Goal: Information Seeking & Learning: Find specific fact

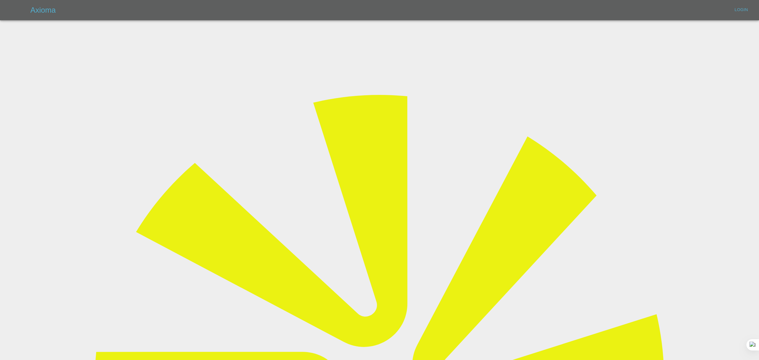
type input "[EMAIL_ADDRESS][DOMAIN_NAME]"
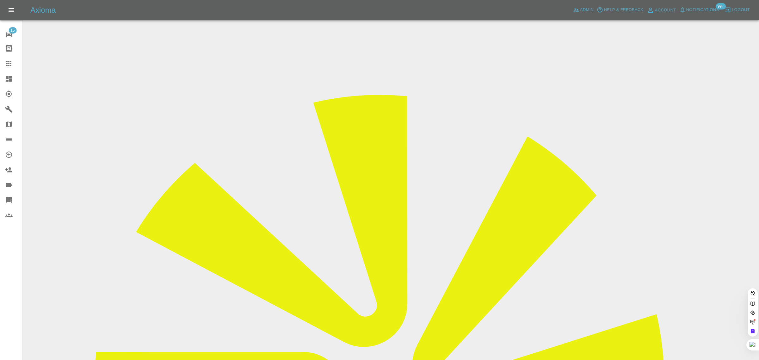
paste input "s@hotmail.co.uk"
type input "s@hotmail.co.uk"
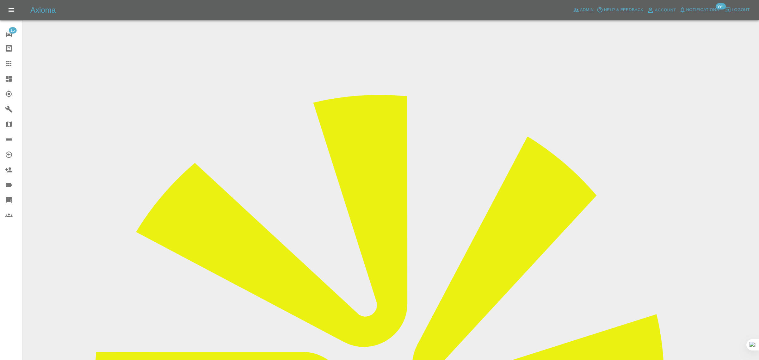
click at [10, 66] on icon at bounding box center [9, 64] width 8 height 8
paste input "s@hotmail.co.uk"
type input "s@hotmail.co.uk"
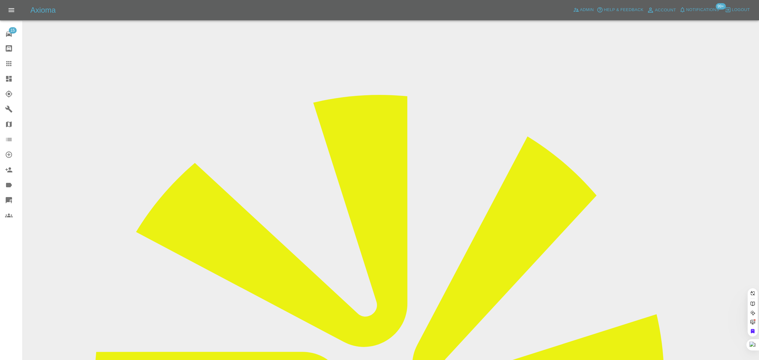
paste input "venkatesh_s@hotmail.co.uk"
type input "venkatesh_s@hotmail.co.uk"
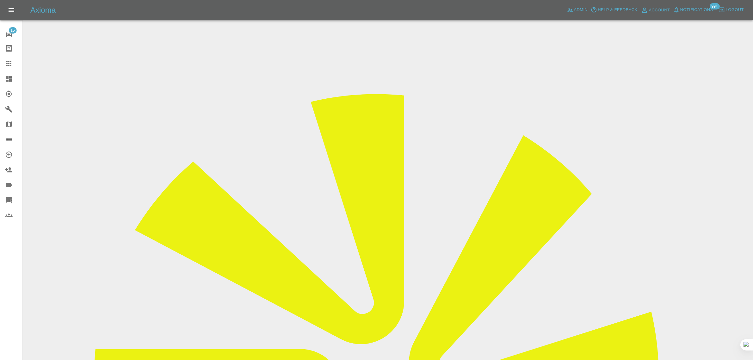
click at [10, 66] on icon at bounding box center [9, 64] width 8 height 8
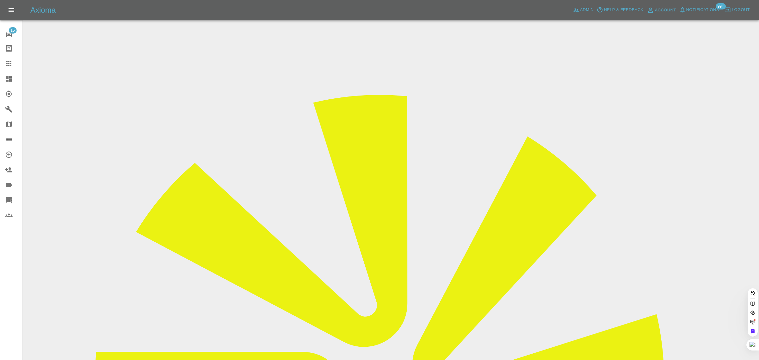
paste input "venkatesh_s@hotmail.co.uk"
type input "venkatesh_s"
paste input "falconerrobert21@gmail.com"
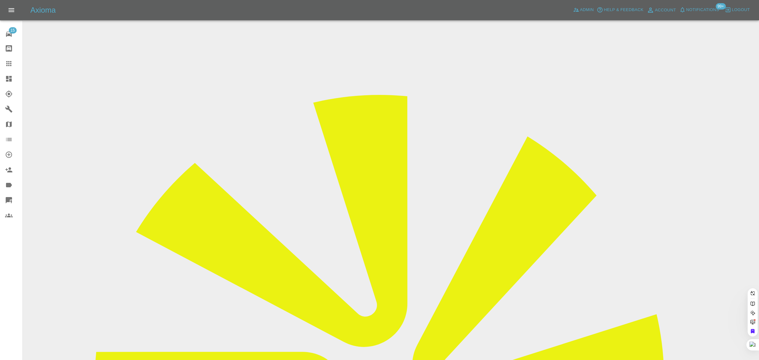
type input "falconerrobert21@gmail.com"
paste input "falconerrobert21@gmail.com"
type input "falconerrobert21@gmail.com"
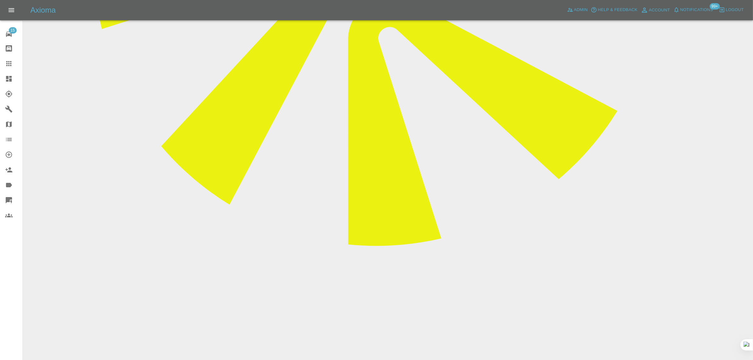
scroll to position [475, 0]
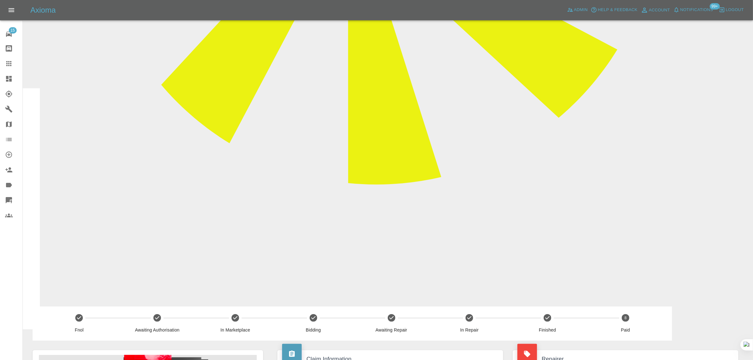
click at [7, 65] on icon at bounding box center [9, 64] width 8 height 8
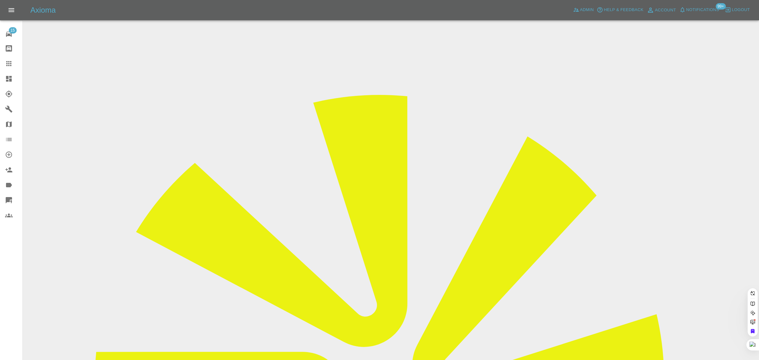
paste input "m1oar@aol.com"
type input "m1oar@aol.com"
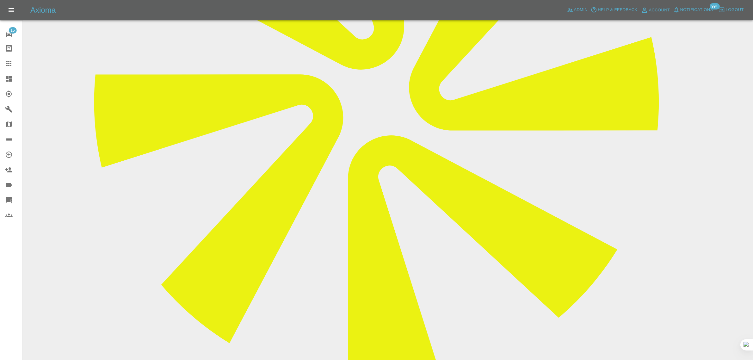
scroll to position [351, 0]
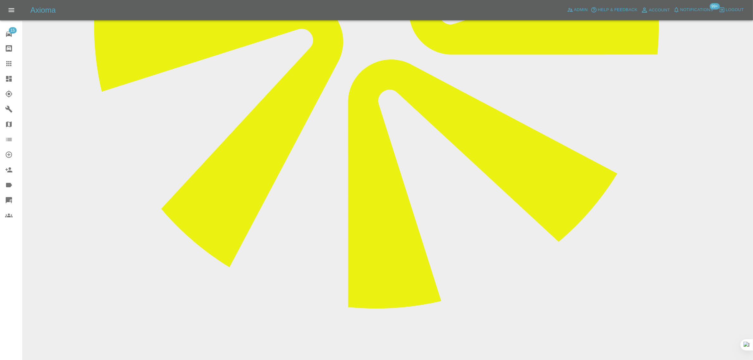
click at [6, 62] on icon at bounding box center [9, 64] width 8 height 8
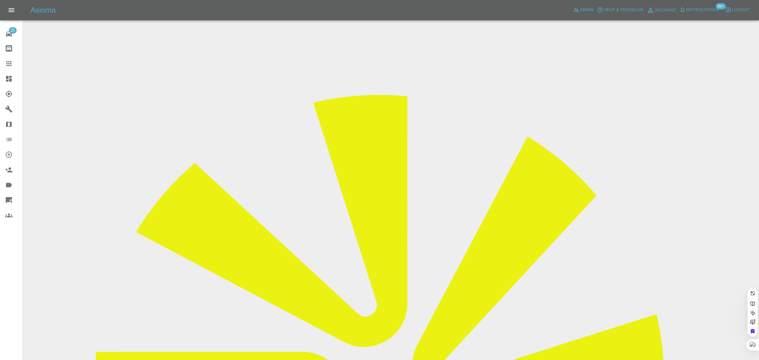
paste input "rochleader@gmail.com"
type input "rochleader@gmail.com"
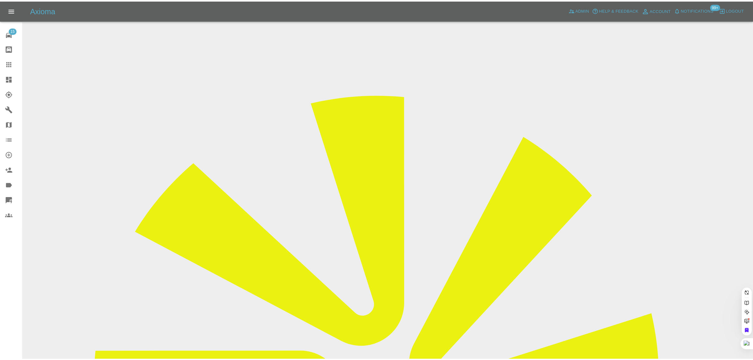
scroll to position [0, 0]
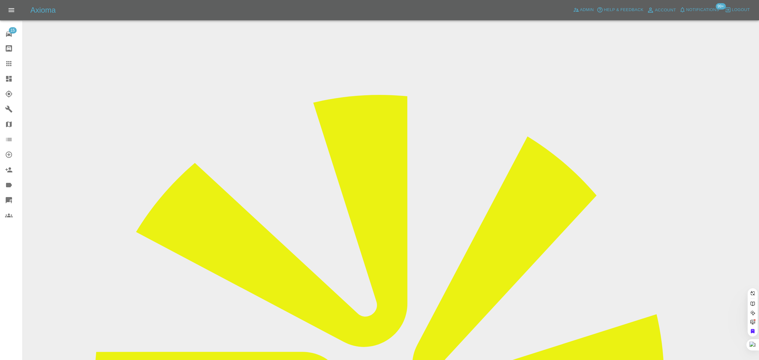
paste input "rochleader@gmail.com"
type input "rochleader@gmail.com"
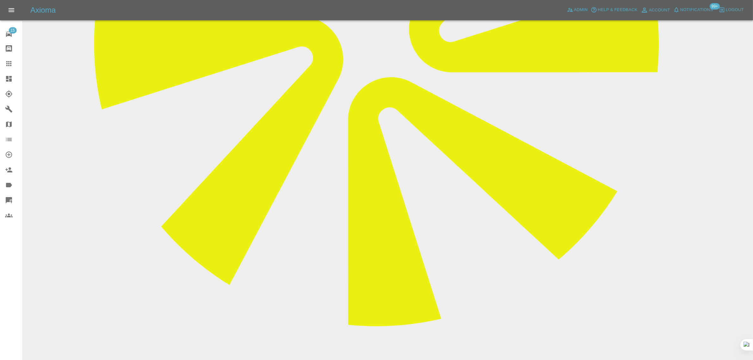
scroll to position [334, 0]
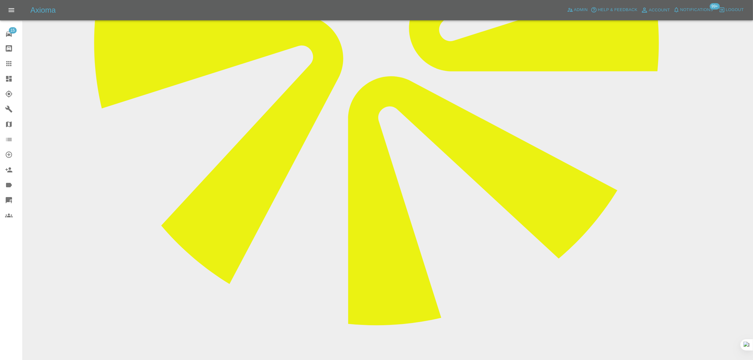
click at [12, 66] on icon at bounding box center [9, 64] width 8 height 8
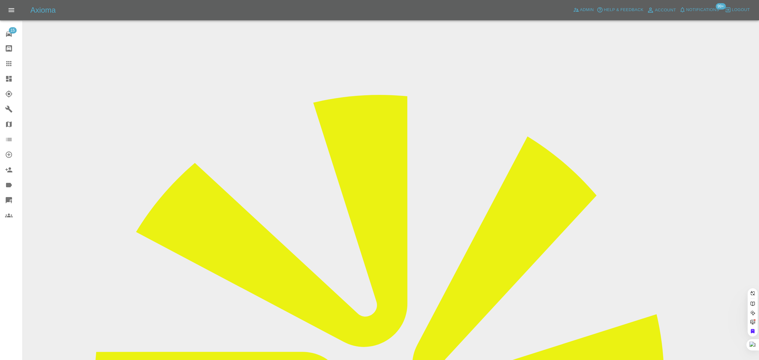
paste input "smu97tdp@hotmail.com"
type input "smu97tdp@hotmail.com"
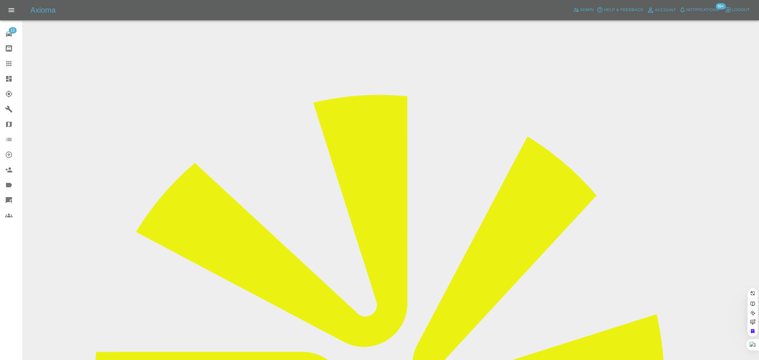
paste input "smu97tdp@hotmail.com"
type input "smu97tdp@hotmail.com"
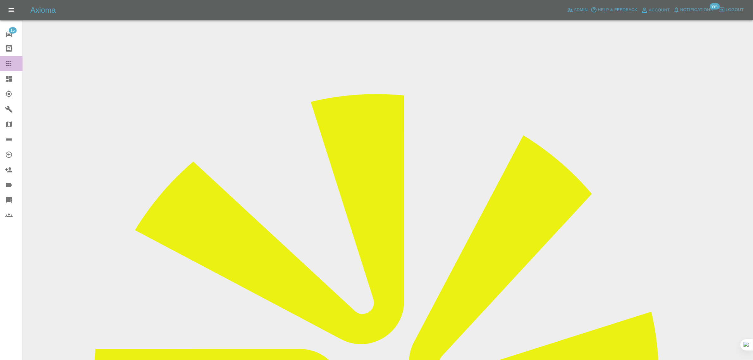
click at [10, 64] on icon at bounding box center [9, 64] width 8 height 8
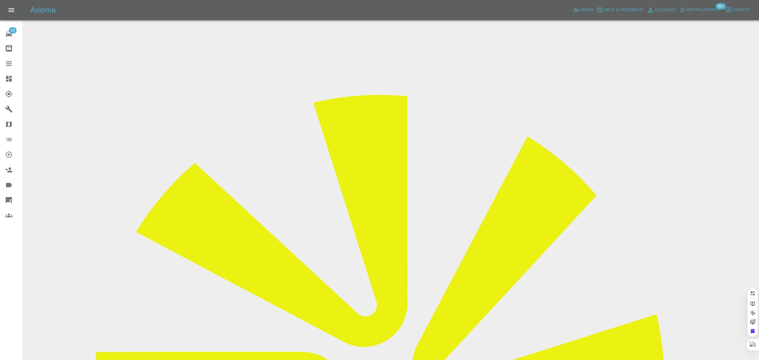
paste input "grant.hewitson@hotmail.co.uk"
type input "grant.hewitson@hotmail.co.uk"
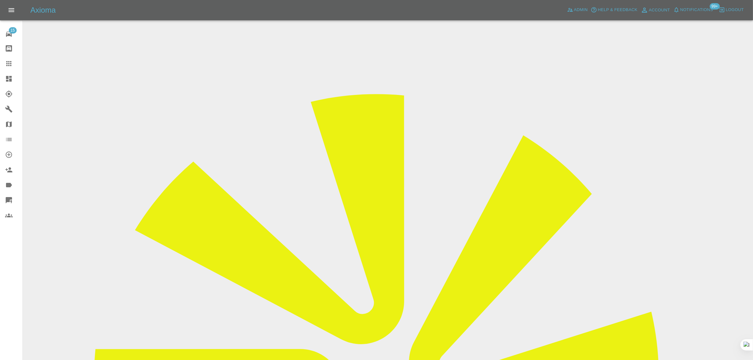
click at [9, 64] on icon at bounding box center [9, 64] width 8 height 8
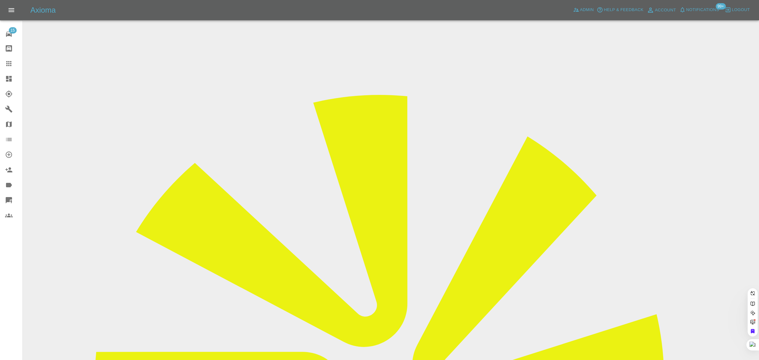
paste input "grant.hewitson@hotmail.co.uk"
type input "grant.hewitson@hotmail.co.uk"
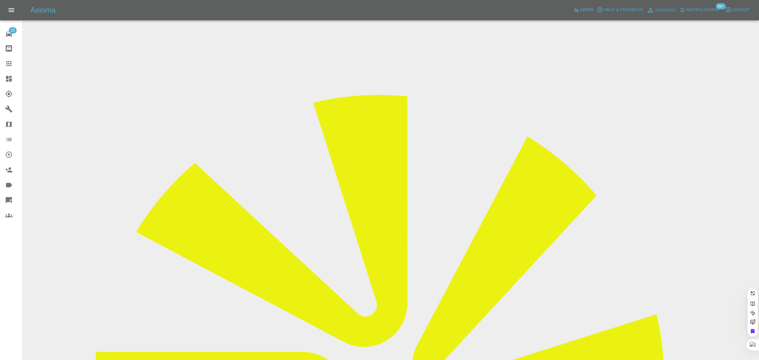
paste input "grant.hewitson@hotmail.co.uk"
type input "grant.hewitson@hotmail.co.uk"
paste input "michaelj.mcevoy@mac.com"
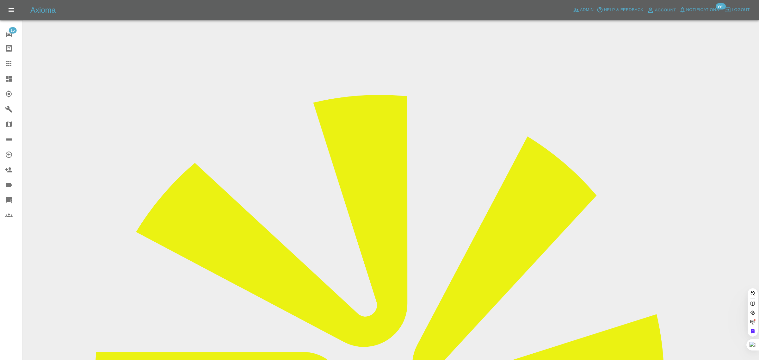
scroll to position [0, 12]
type input "michaelj.mcevoy@mac.com"
click at [9, 62] on icon at bounding box center [8, 63] width 5 height 5
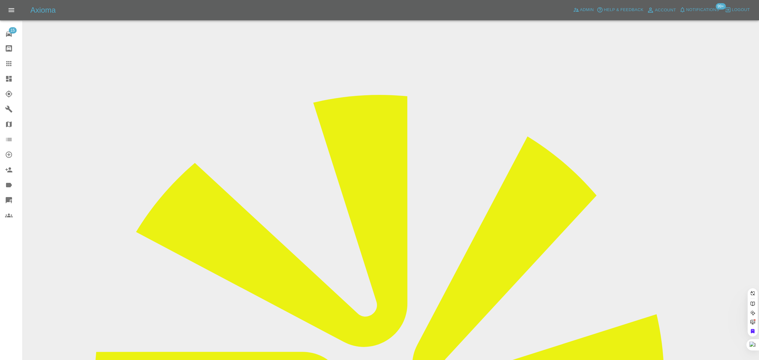
paste input "michaelj.mcevoy@mac.com"
type input "michaelj.mcevoy@mac.com"
paste input "michaelj.mcevoy@mac.com"
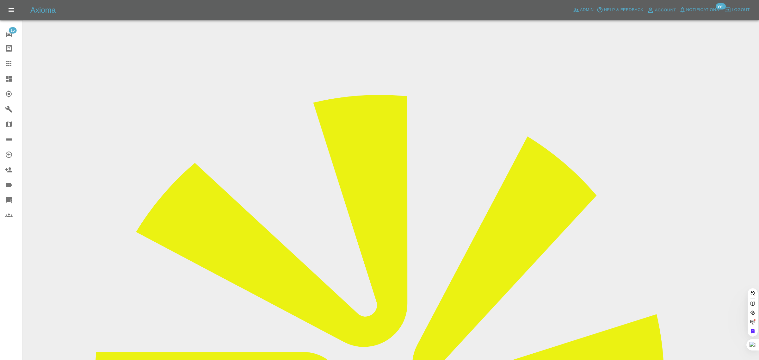
type input "michaelj.mcevoy"
paste input "mjm4info@mac.com"
type input "mjm4info@mac.com"
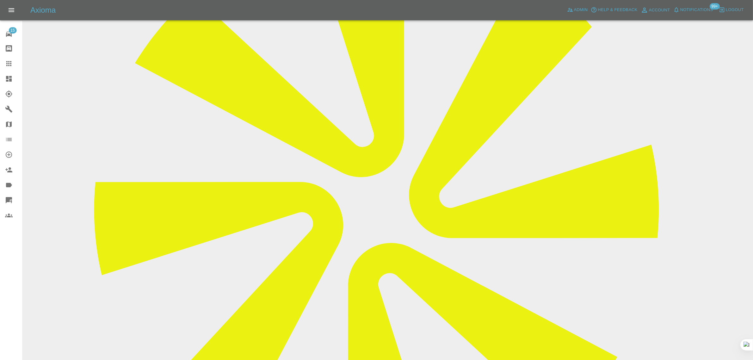
scroll to position [252, 0]
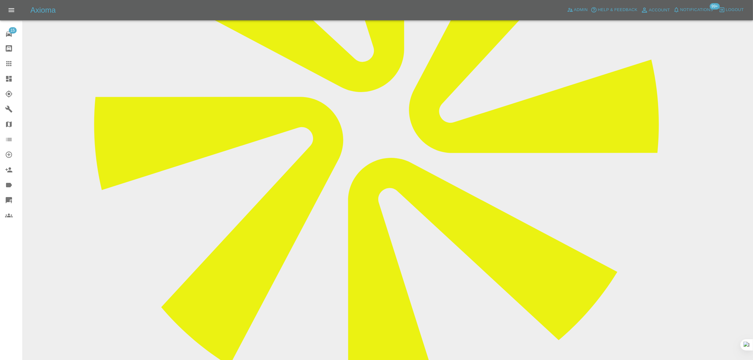
drag, startPoint x: 286, startPoint y: 272, endPoint x: 596, endPoint y: 272, distance: 310.7
copy p "I have received a quote for scratches to rear bumper (QT-N7CRWVLP-0001-1). I wo…"
click at [6, 62] on icon at bounding box center [8, 63] width 5 height 5
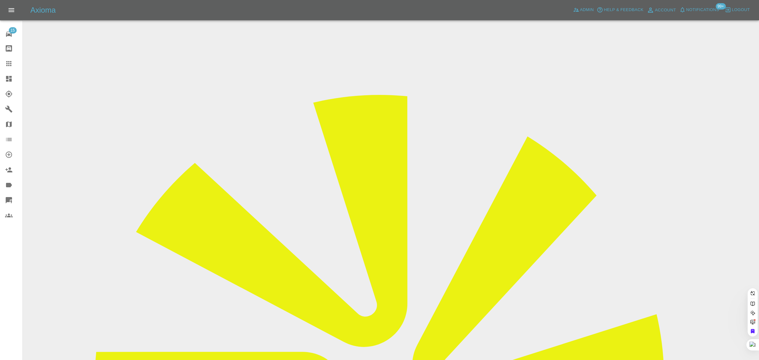
paste input "I have received a quote for scratches to rear bumper (QT-N7CRWVLP-0001-1). I wo…"
type input "I"
paste input "mjm4info@mac.com"
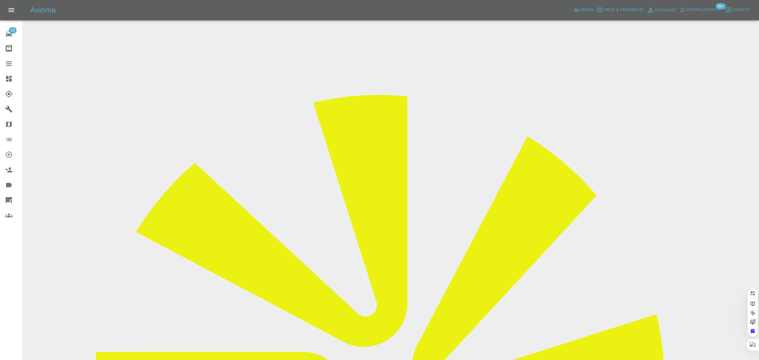
type input "mjm4info@mac.com"
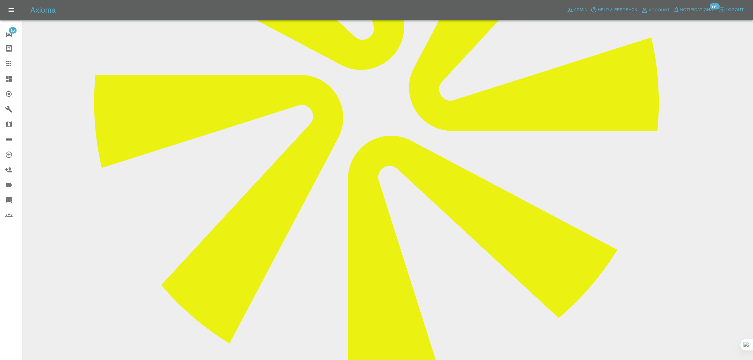
scroll to position [334, 0]
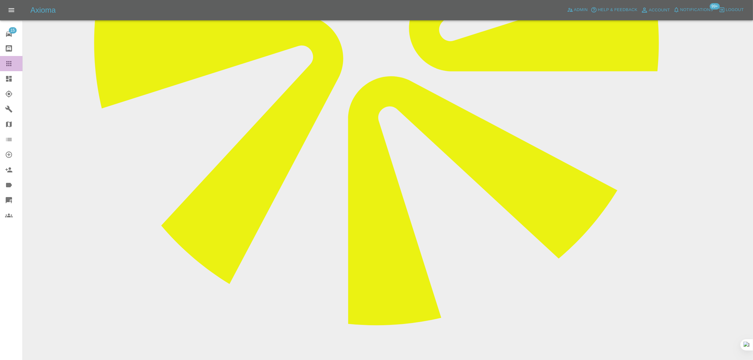
click at [12, 63] on icon at bounding box center [9, 64] width 8 height 8
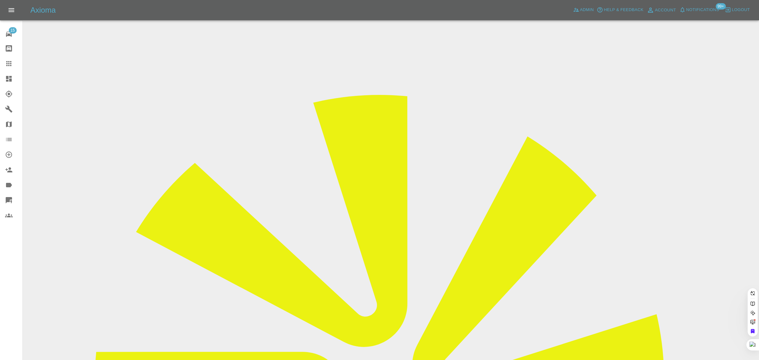
paste input "paulsved@btinternet.com"
type input "paulsved@btinternet.com"
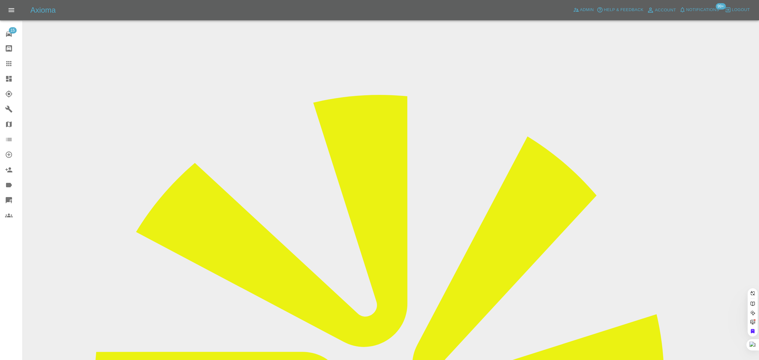
paste input "paulsved@btinternet.com"
type input "paulsved@btinternet.com"
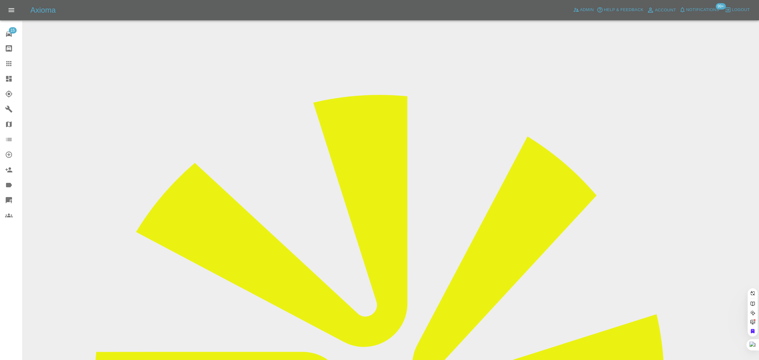
paste input "mtatsu@hotmail.com"
type input "mtatsu@hotmail.co"
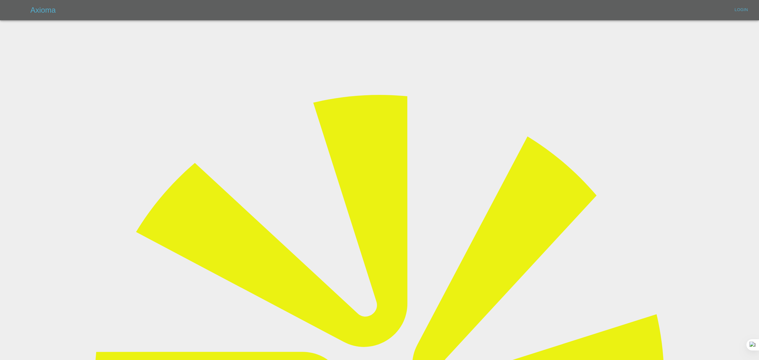
type input "bookkeeping@fifoaccounting.com"
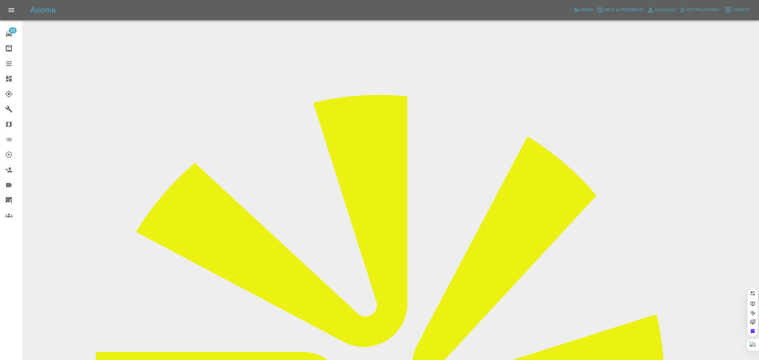
paste input "mtatsu@hotmail.com"
type input "mtatsu"
click at [590, 9] on span "Admin" at bounding box center [587, 9] width 14 height 7
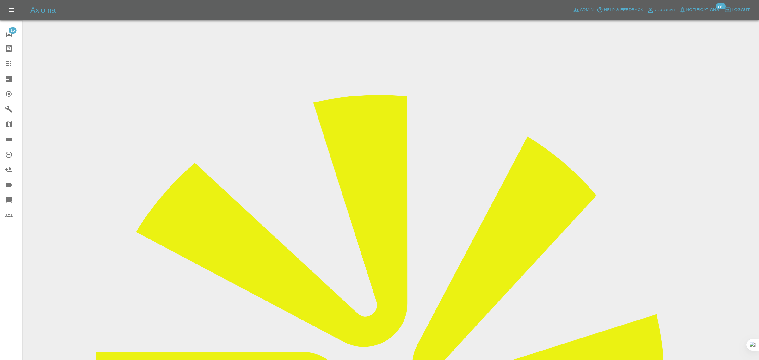
paste input "mtatsu@hotmail.com"
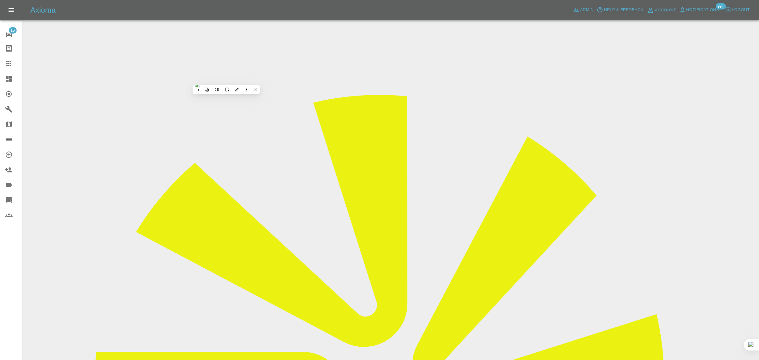
paste input "683ef68cf11ebe4a51840a80"
type input "683ef68cf11ebe4a51840a80"
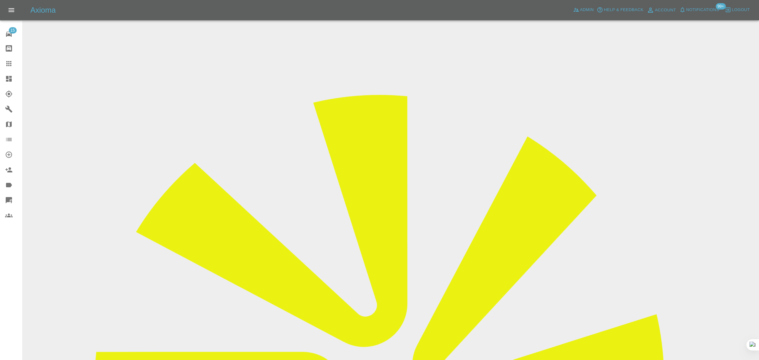
scroll to position [0, 0]
paste input "683ef68cf11ebe4a51840a80"
type input "683ef68cf11ebe4a51840a80"
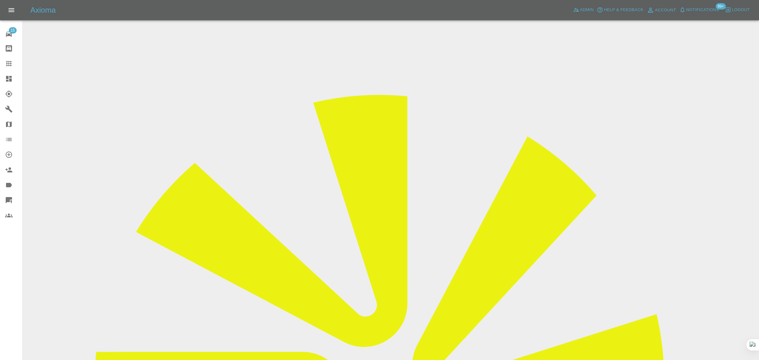
scroll to position [0, 0]
click at [8, 68] on link "Claims" at bounding box center [11, 63] width 22 height 15
paste input "matt.owton@hotmail.co.uk"
type input "matt.owton@hotmail.co.u"
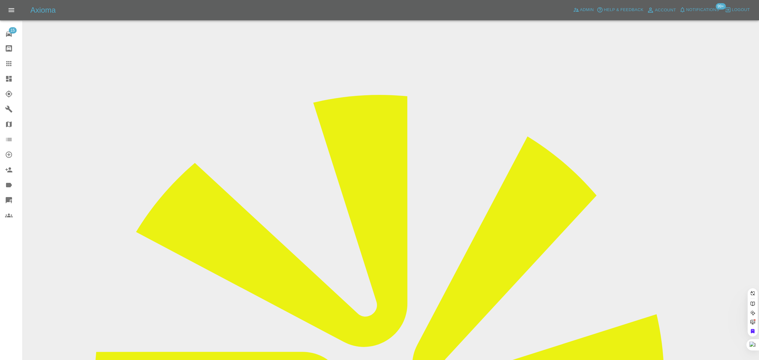
scroll to position [0, 7]
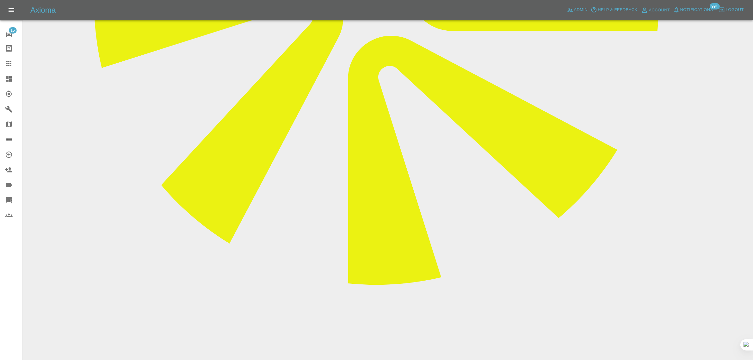
scroll to position [396, 0]
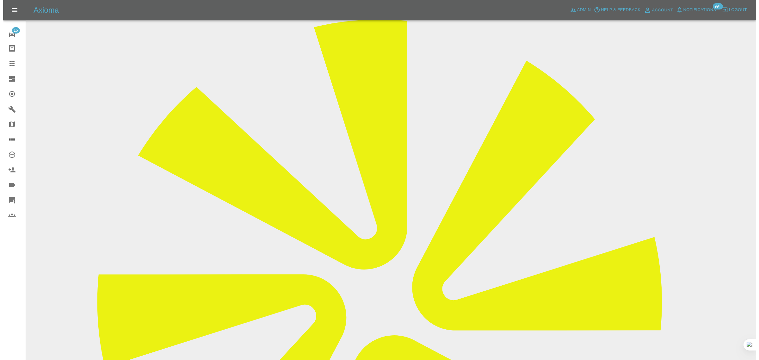
scroll to position [0, 0]
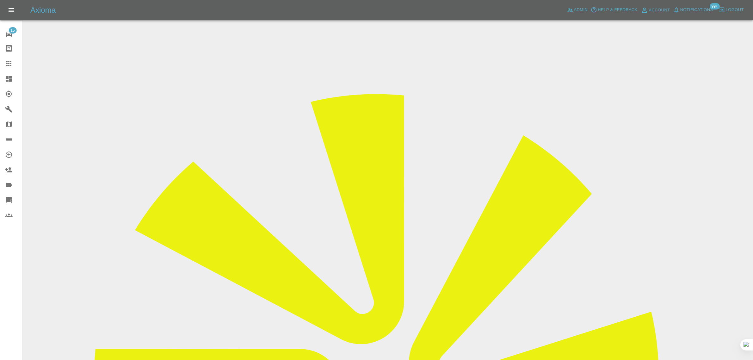
drag, startPoint x: 391, startPoint y: 184, endPoint x: 432, endPoint y: 184, distance: 41.1
copy td "Matt Owton"
click at [11, 61] on icon at bounding box center [9, 64] width 8 height 8
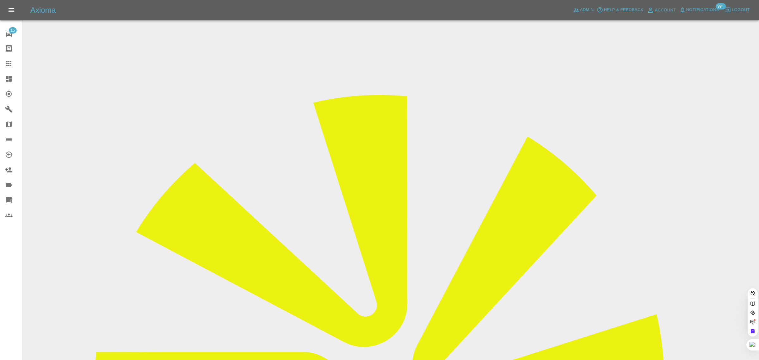
paste input "connorfreeman2001@hotmail.co.uk"
type input "connorfreeman2001@hotmail.co.u"
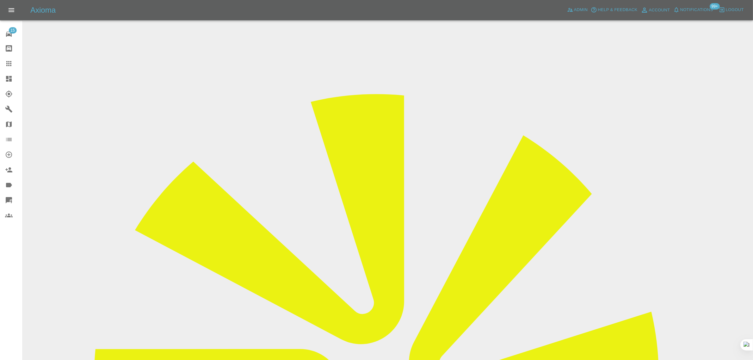
drag, startPoint x: 350, startPoint y: 185, endPoint x: 409, endPoint y: 186, distance: 58.9
copy td "Connor Freeman"
drag, startPoint x: 353, startPoint y: 211, endPoint x: 445, endPoint y: 211, distance: 92.4
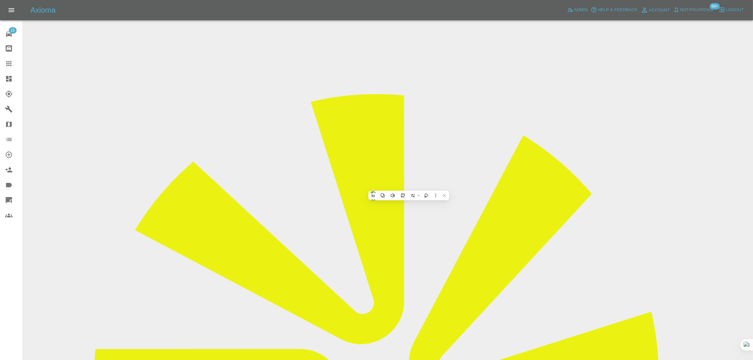
copy td "connorfreeman2001@hotmail.co.uk"
drag, startPoint x: 349, startPoint y: 196, endPoint x: 428, endPoint y: 141, distance: 95.5
copy tr "07757315587"
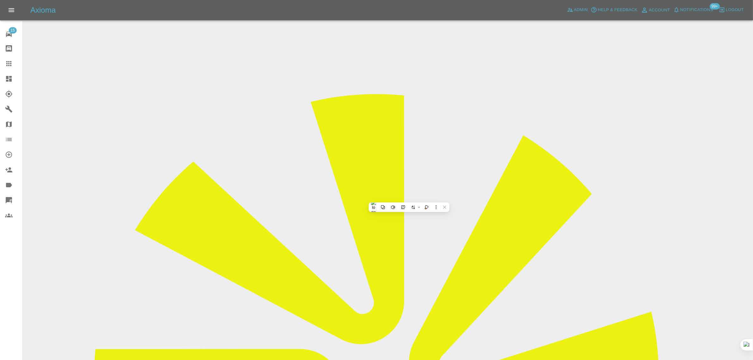
drag, startPoint x: 351, startPoint y: 166, endPoint x: 378, endPoint y: 164, distance: 27.0
copy td "Cw84gl"
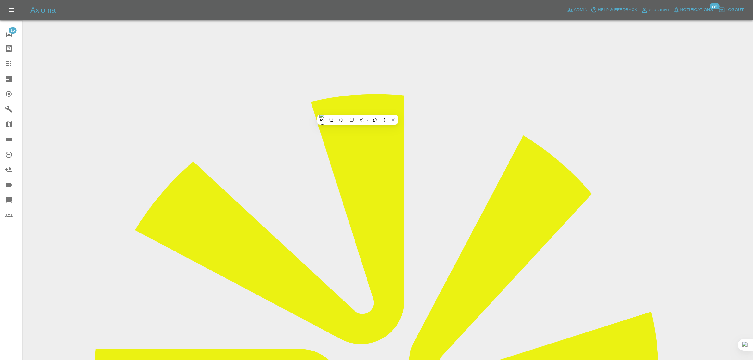
copy td "C26 FRE"
drag, startPoint x: 587, startPoint y: 97, endPoint x: 671, endPoint y: 86, distance: 85.1
copy td "Sprayway Smart Repairs NW"
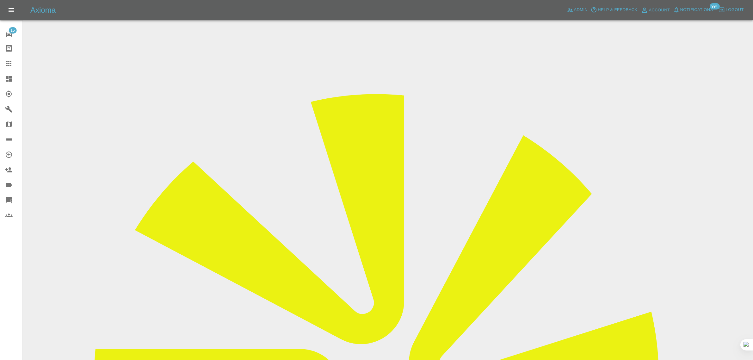
drag, startPoint x: 405, startPoint y: 184, endPoint x: 443, endPoint y: 184, distance: 37.7
copy td "[PERSON_NAME]"
